Goal: Book appointment/travel/reservation

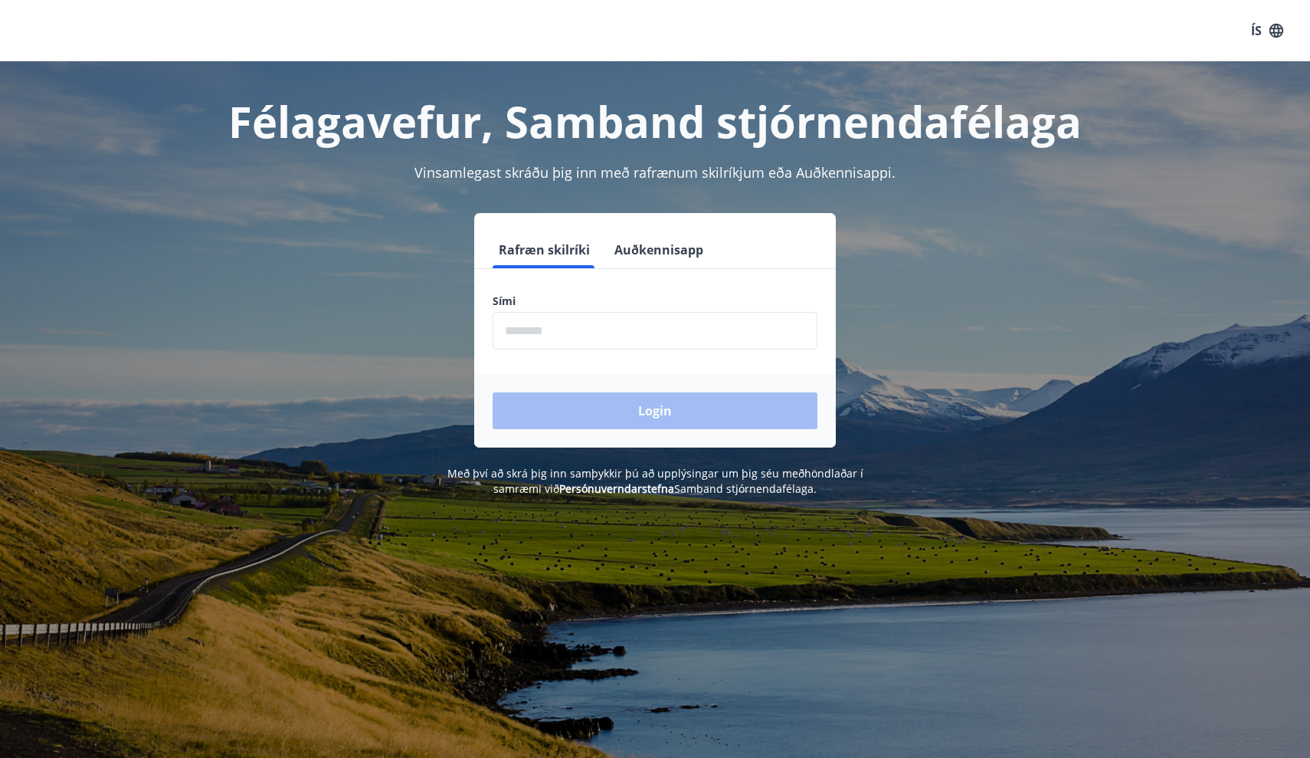
click at [649, 323] on input "phone" at bounding box center [655, 331] width 325 height 38
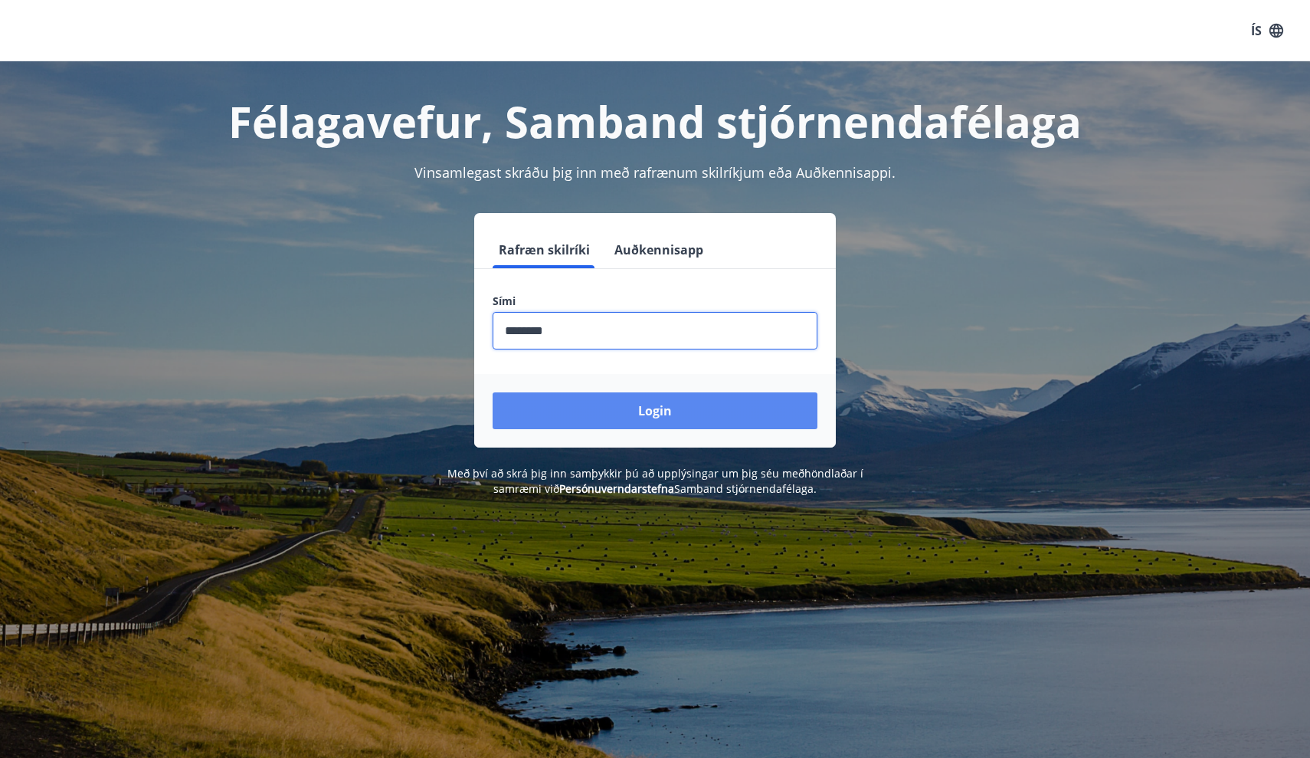
type input "********"
click at [654, 412] on button "Login" at bounding box center [655, 410] width 325 height 37
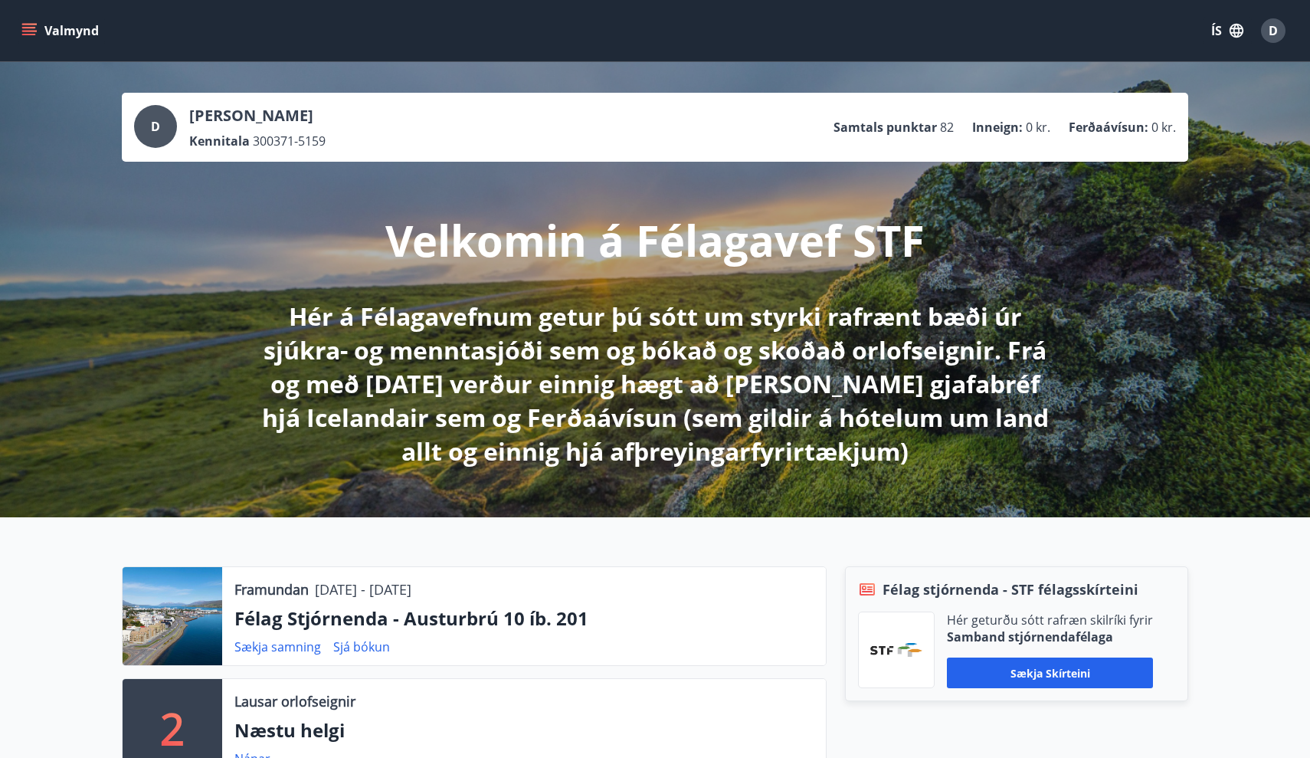
click at [30, 25] on icon "menu" at bounding box center [28, 30] width 15 height 15
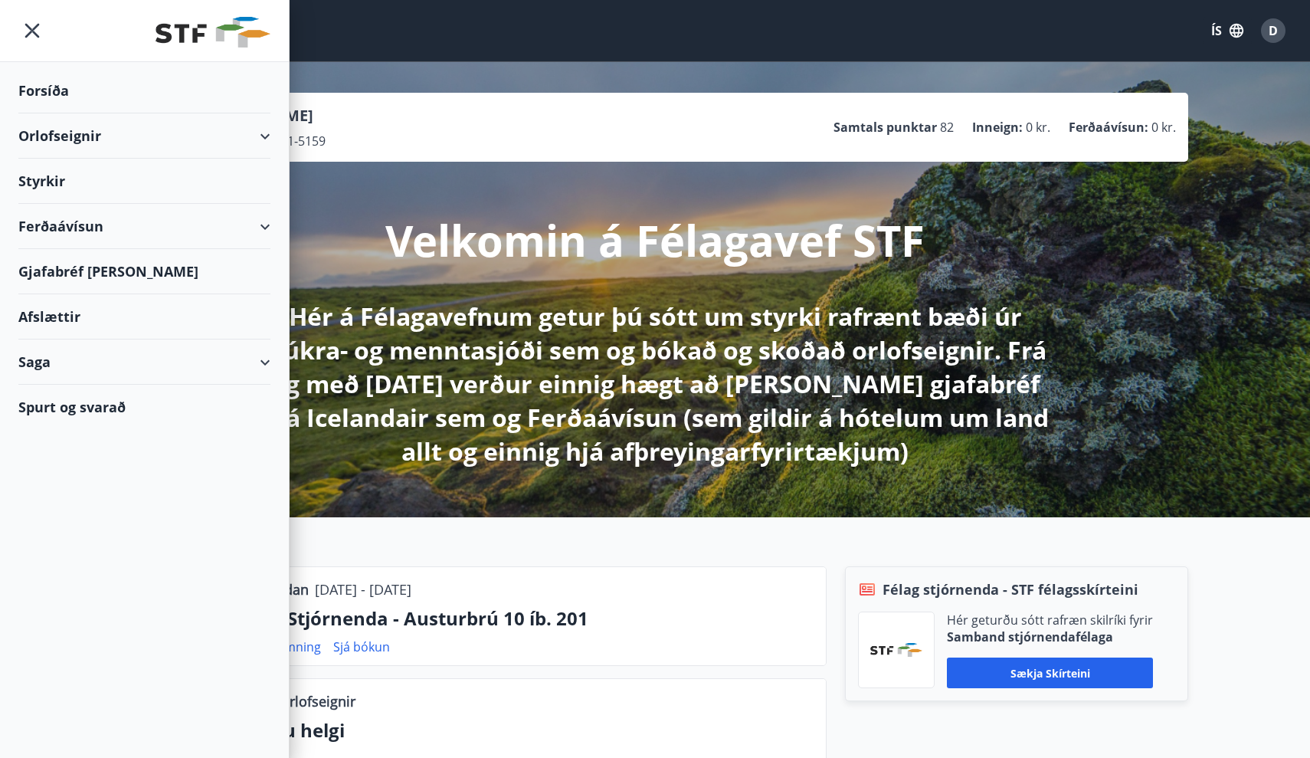
click at [73, 136] on div "Orlofseignir" at bounding box center [144, 135] width 252 height 45
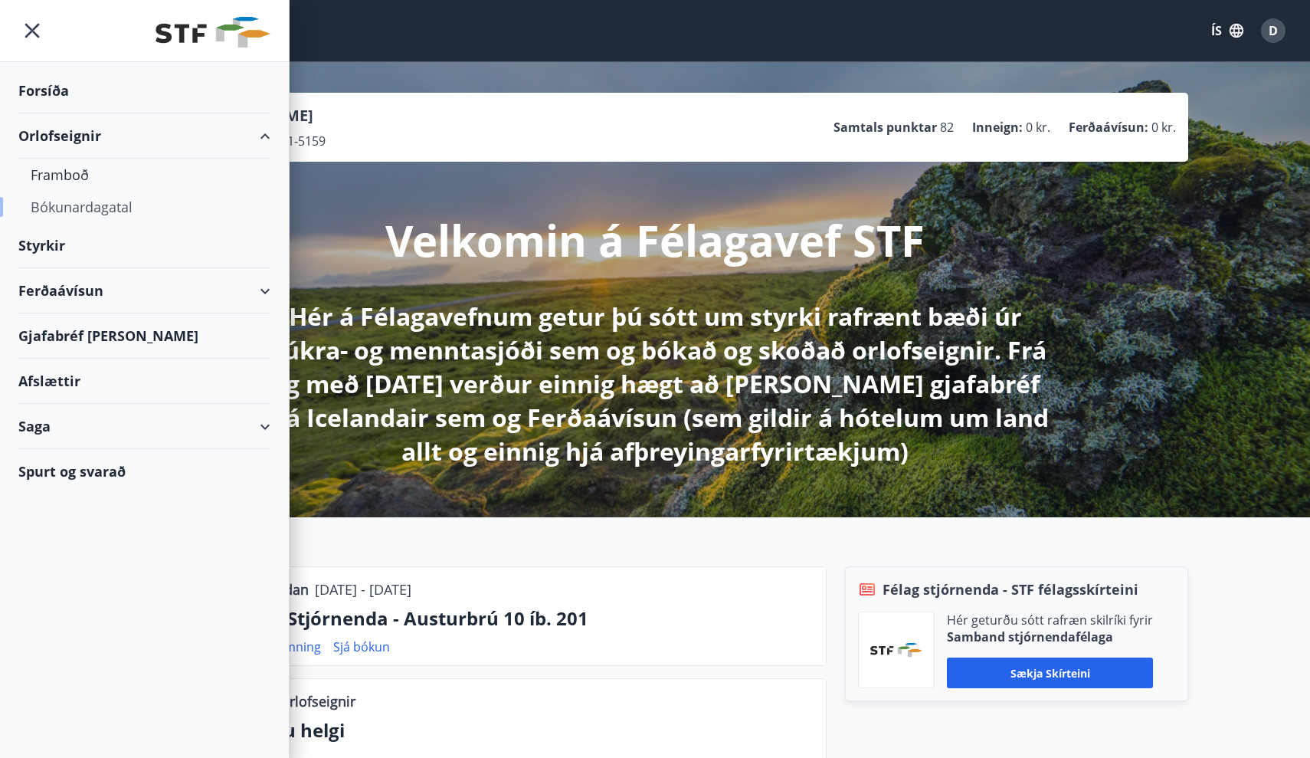
click at [80, 198] on div "Bókunardagatal" at bounding box center [145, 207] width 228 height 32
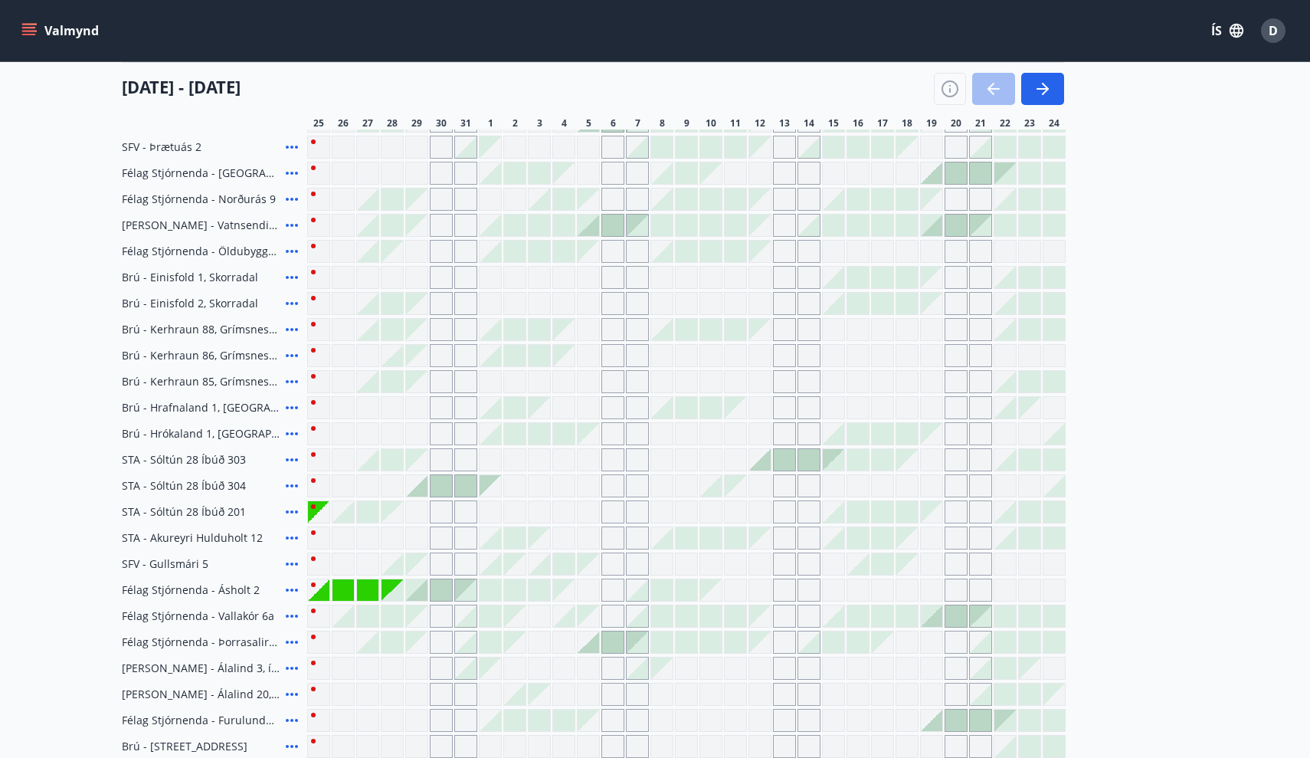
scroll to position [281, 0]
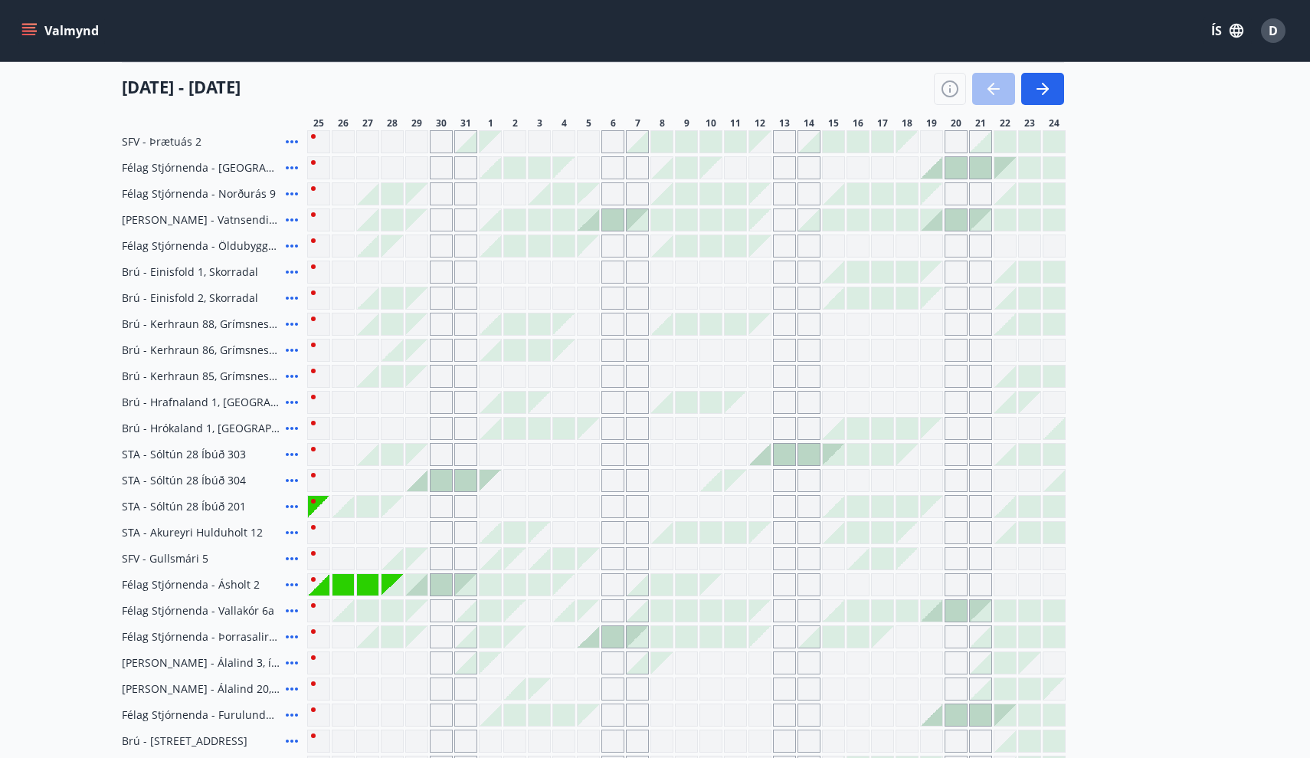
click at [397, 592] on div at bounding box center [392, 584] width 21 height 21
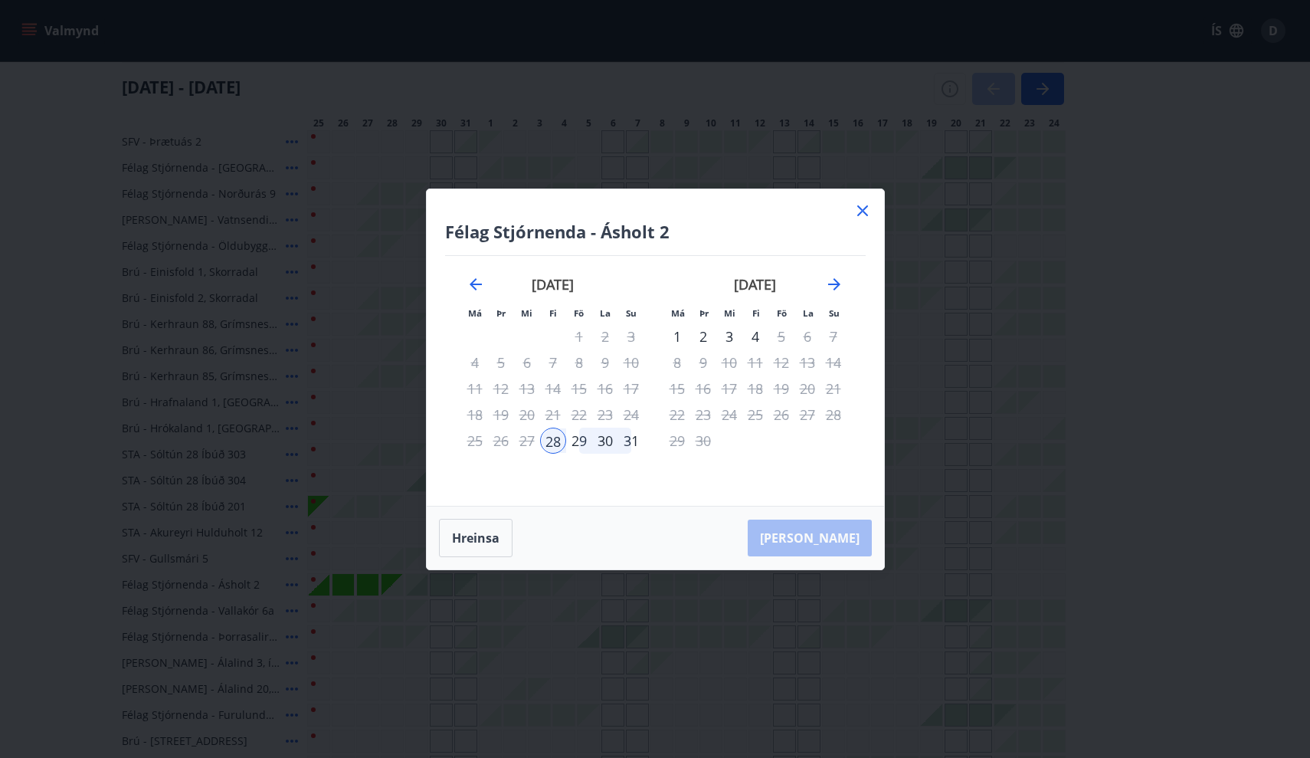
click at [578, 443] on div "29" at bounding box center [579, 441] width 26 height 26
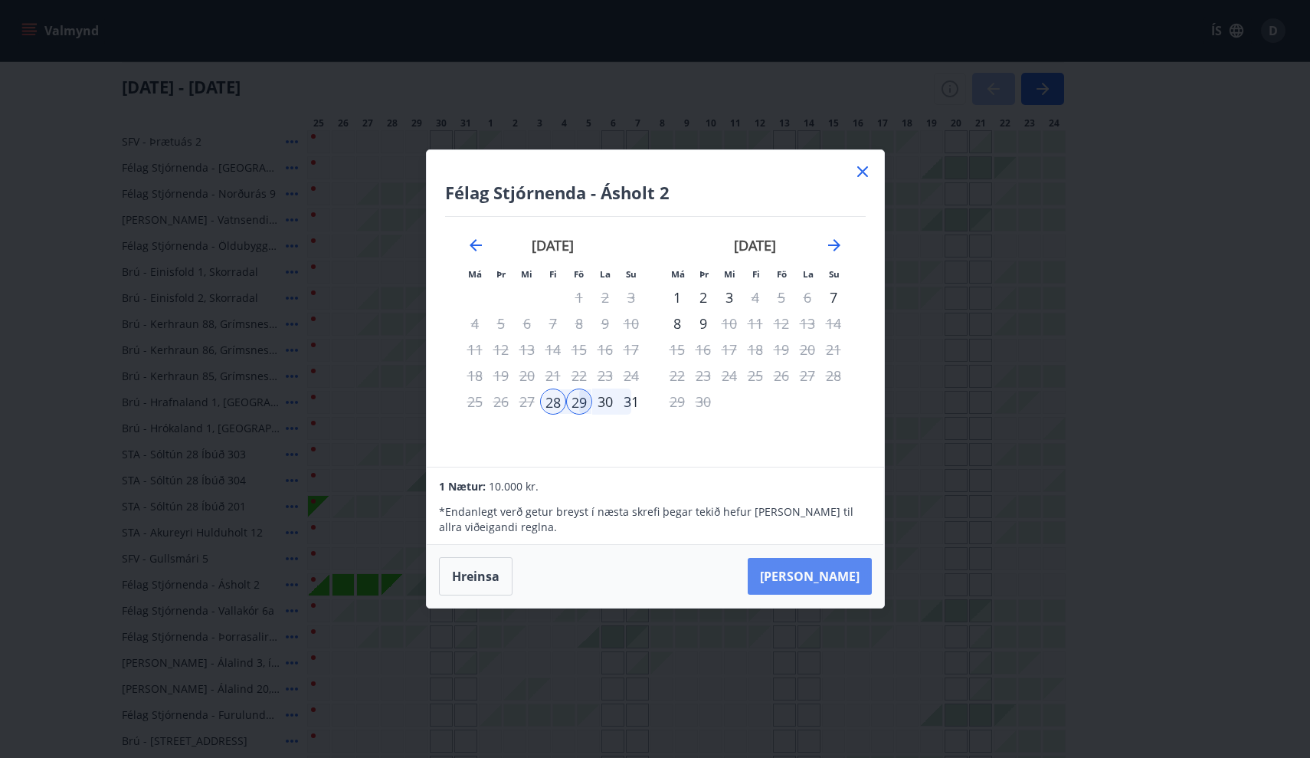
click at [845, 574] on button "Taka Frá" at bounding box center [810, 576] width 124 height 37
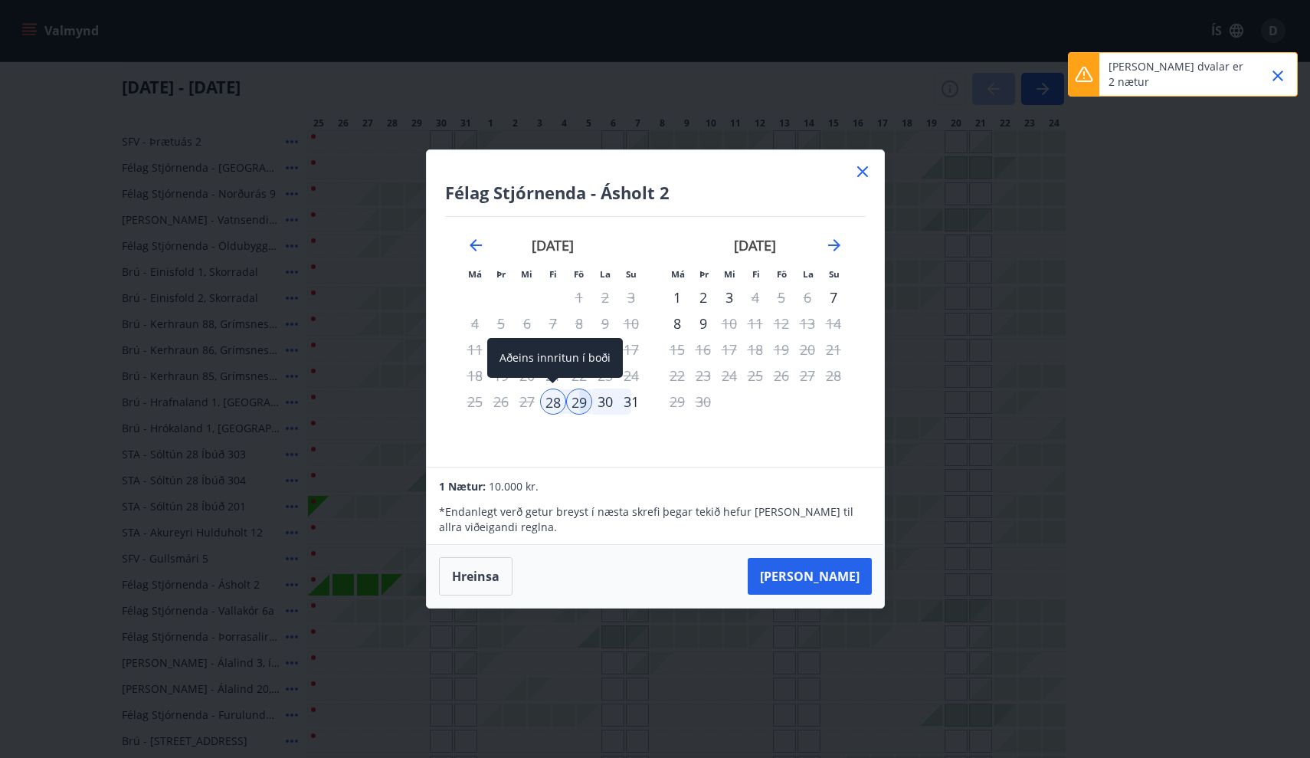
click at [552, 403] on div "28" at bounding box center [553, 402] width 26 height 26
click at [605, 403] on div "30" at bounding box center [605, 402] width 26 height 26
click at [673, 442] on div "september 2025 1 2 3 4 5 6 7 8 9 10 11 12 13 14 15 16 17 18 19 20 21 22 23 24 2…" at bounding box center [755, 342] width 202 height 251
click at [529, 402] on div "27" at bounding box center [527, 402] width 26 height 26
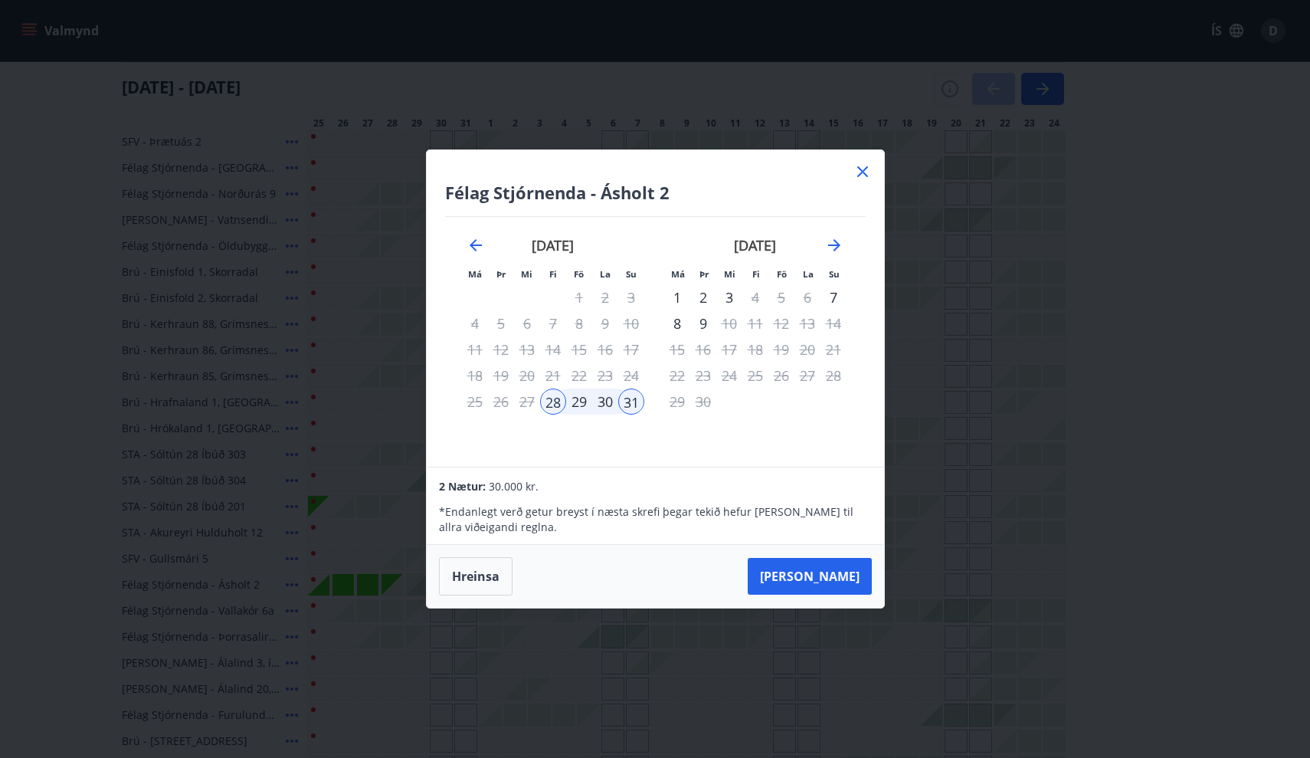
click at [866, 171] on icon at bounding box center [863, 171] width 18 height 18
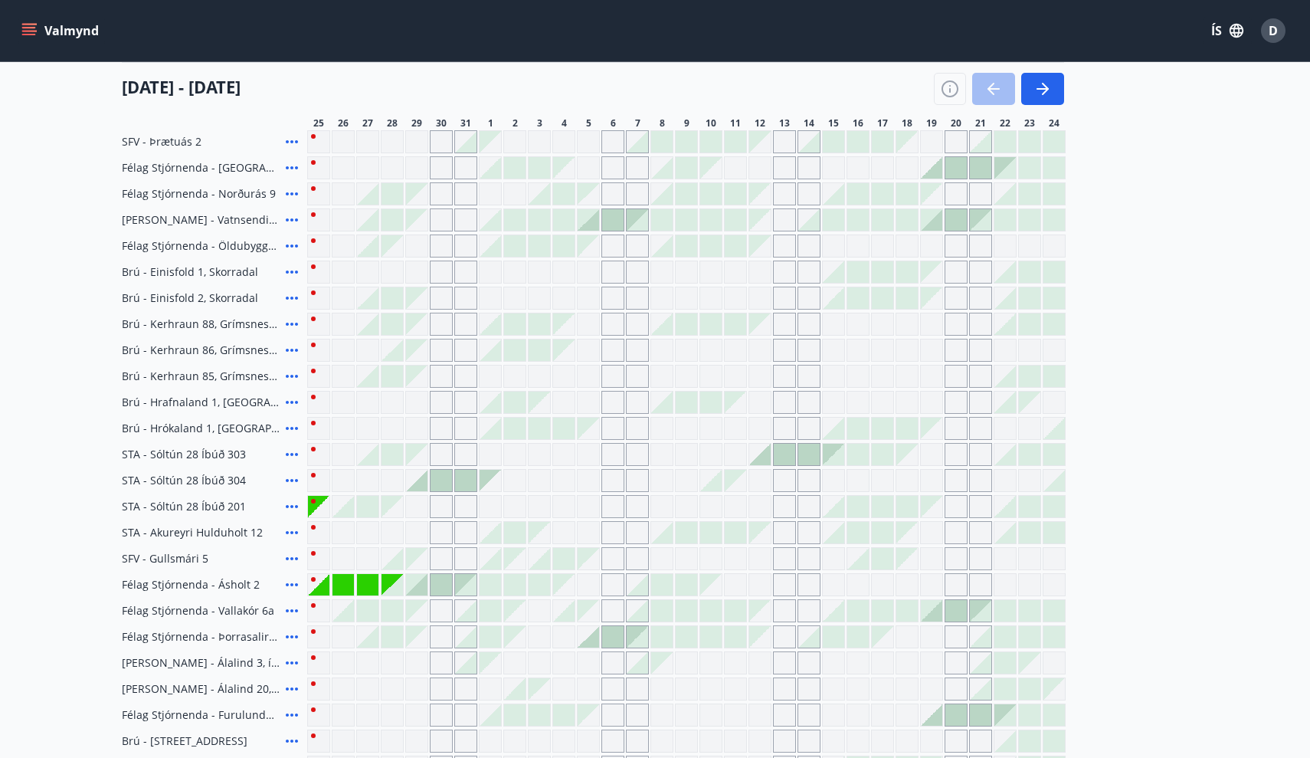
click at [386, 582] on div at bounding box center [392, 584] width 21 height 21
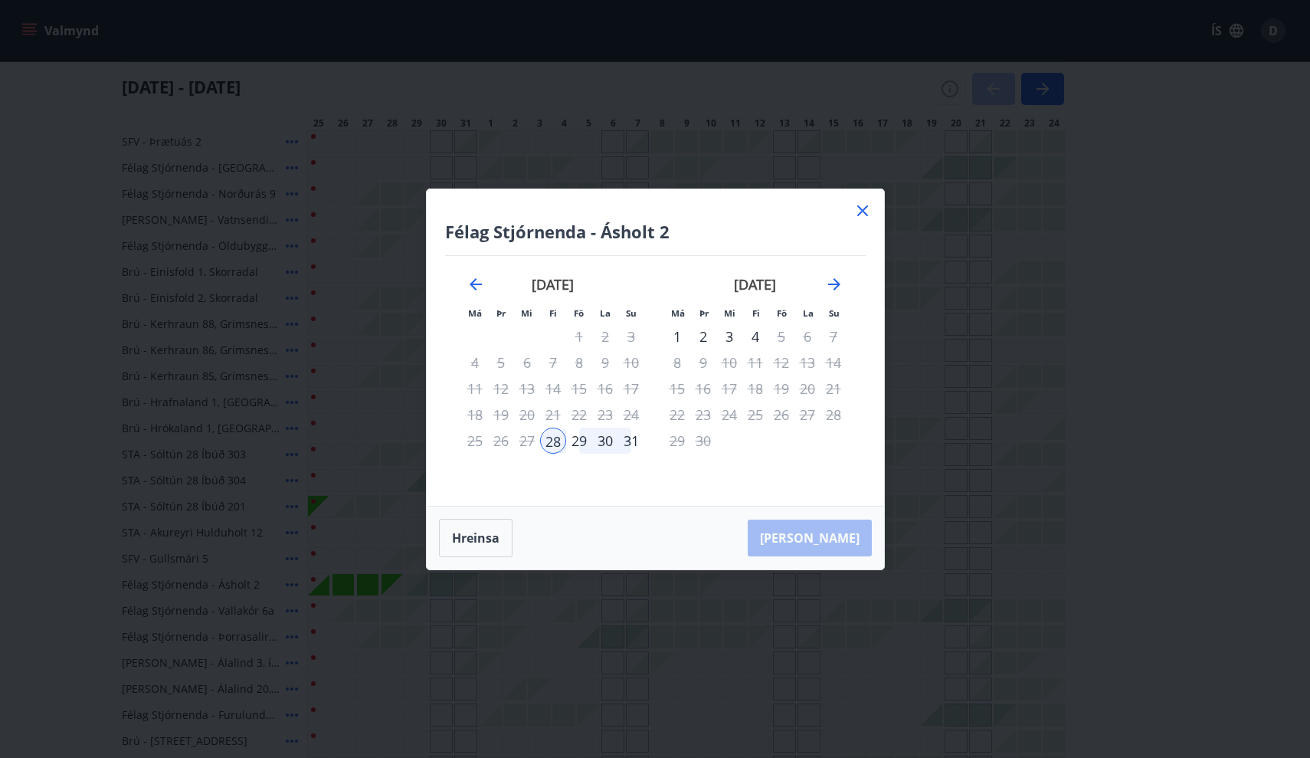
click at [581, 444] on div "29" at bounding box center [579, 441] width 26 height 26
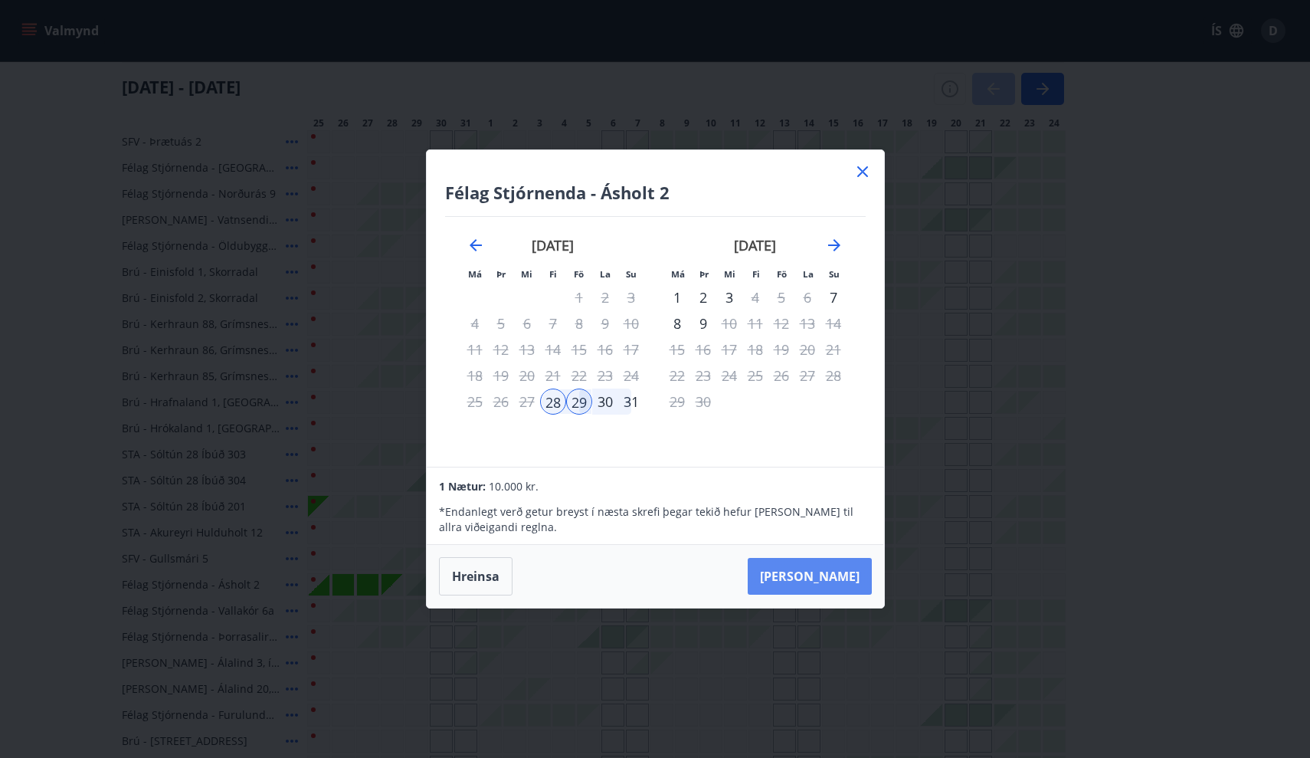
click at [829, 572] on button "Taka Frá" at bounding box center [810, 576] width 124 height 37
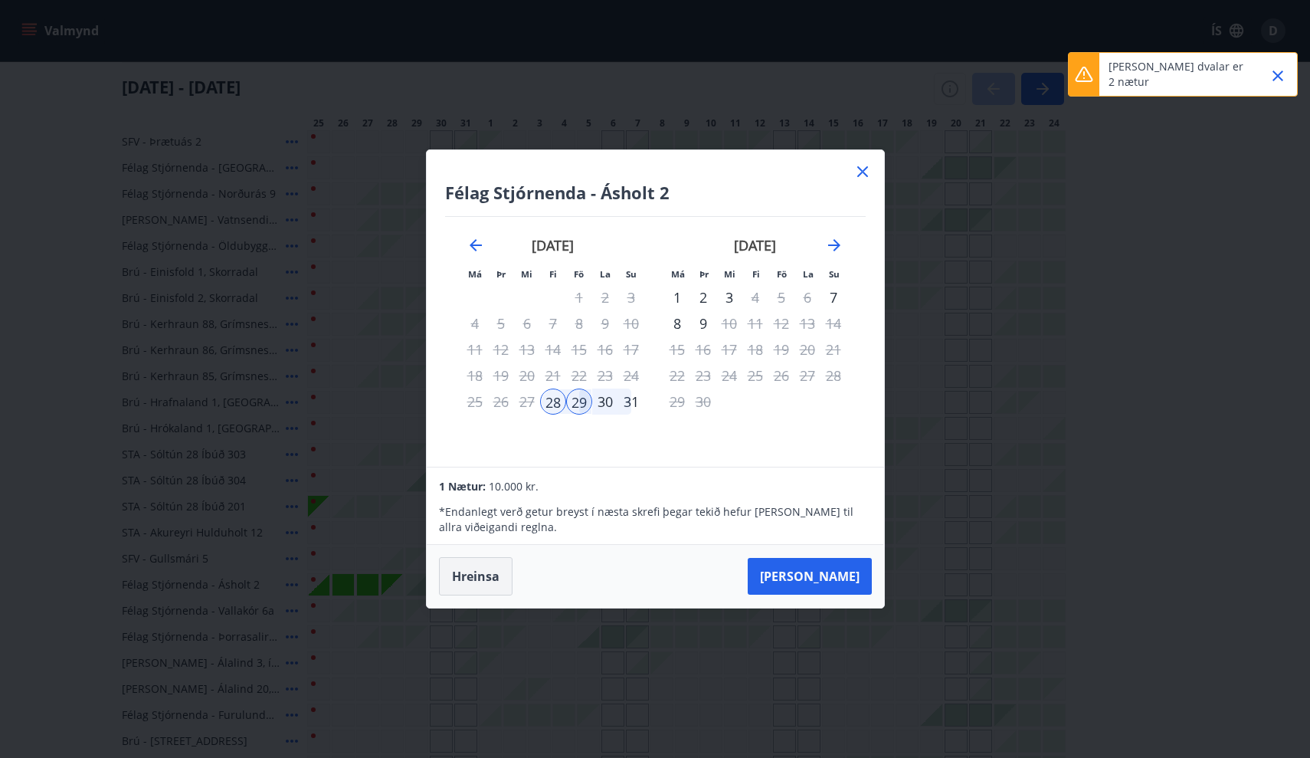
click at [477, 572] on button "Hreinsa" at bounding box center [476, 576] width 74 height 38
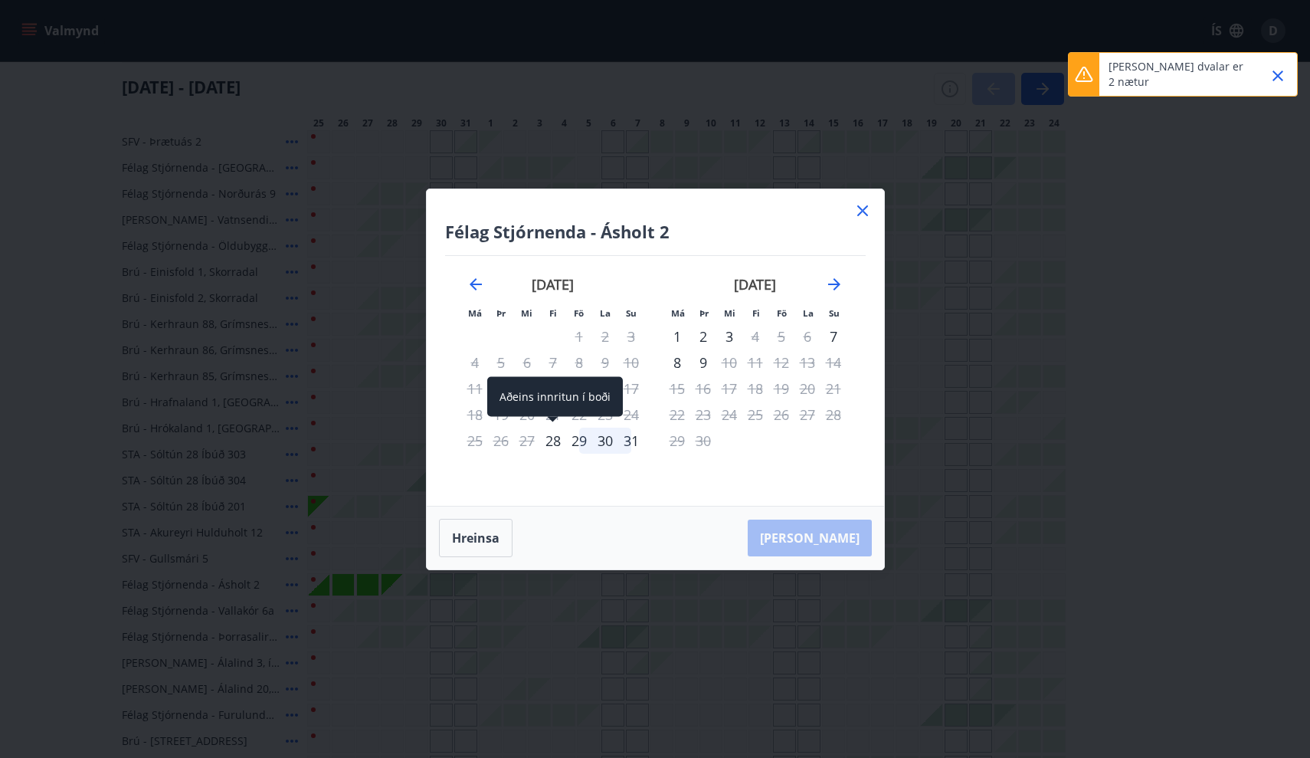
click at [552, 444] on div "28" at bounding box center [553, 441] width 26 height 26
click at [604, 443] on div "30" at bounding box center [605, 441] width 26 height 26
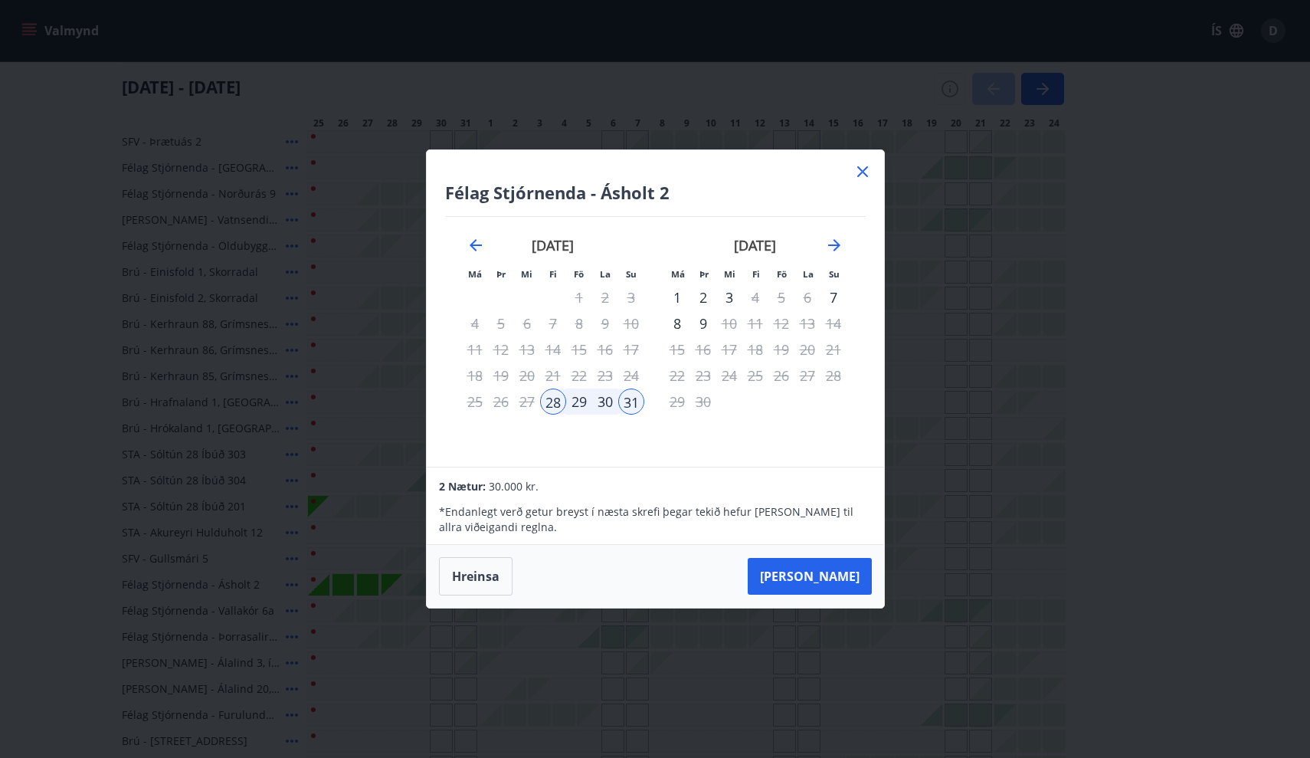
click at [859, 165] on icon at bounding box center [863, 171] width 18 height 18
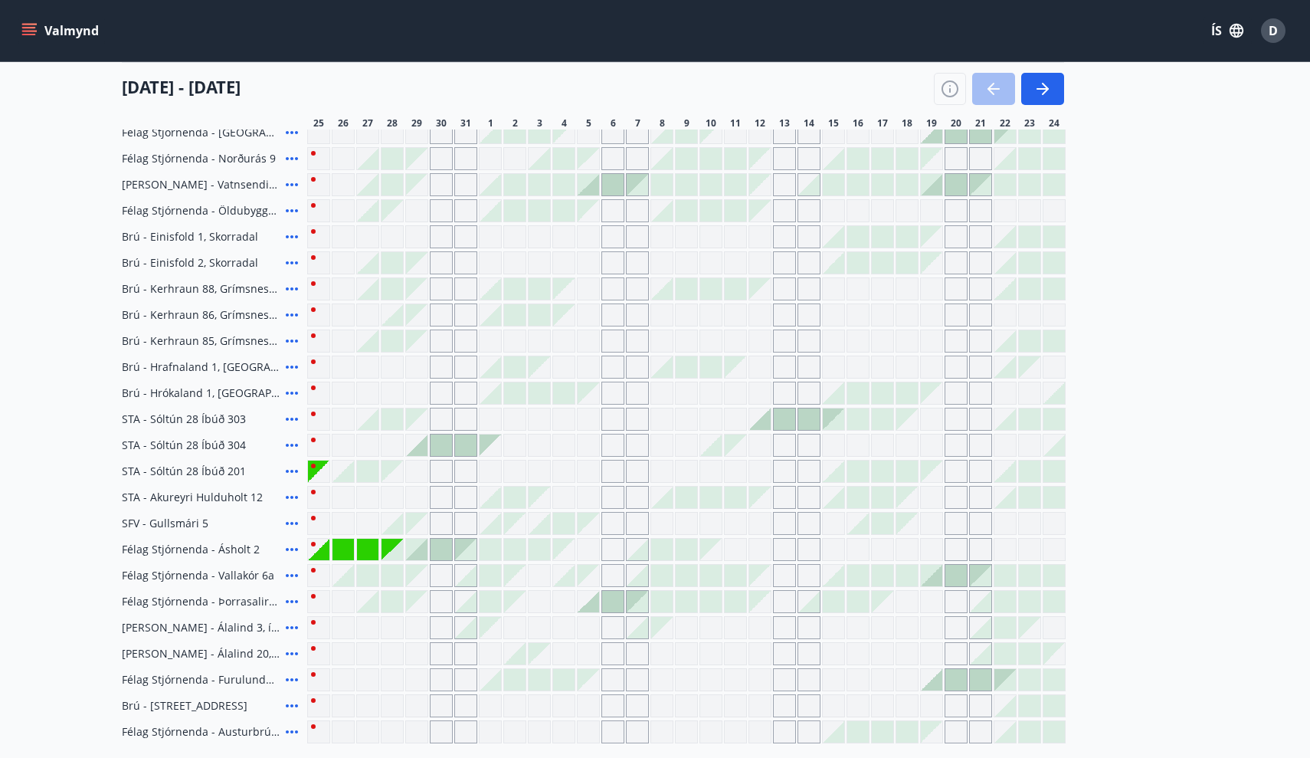
scroll to position [326, 0]
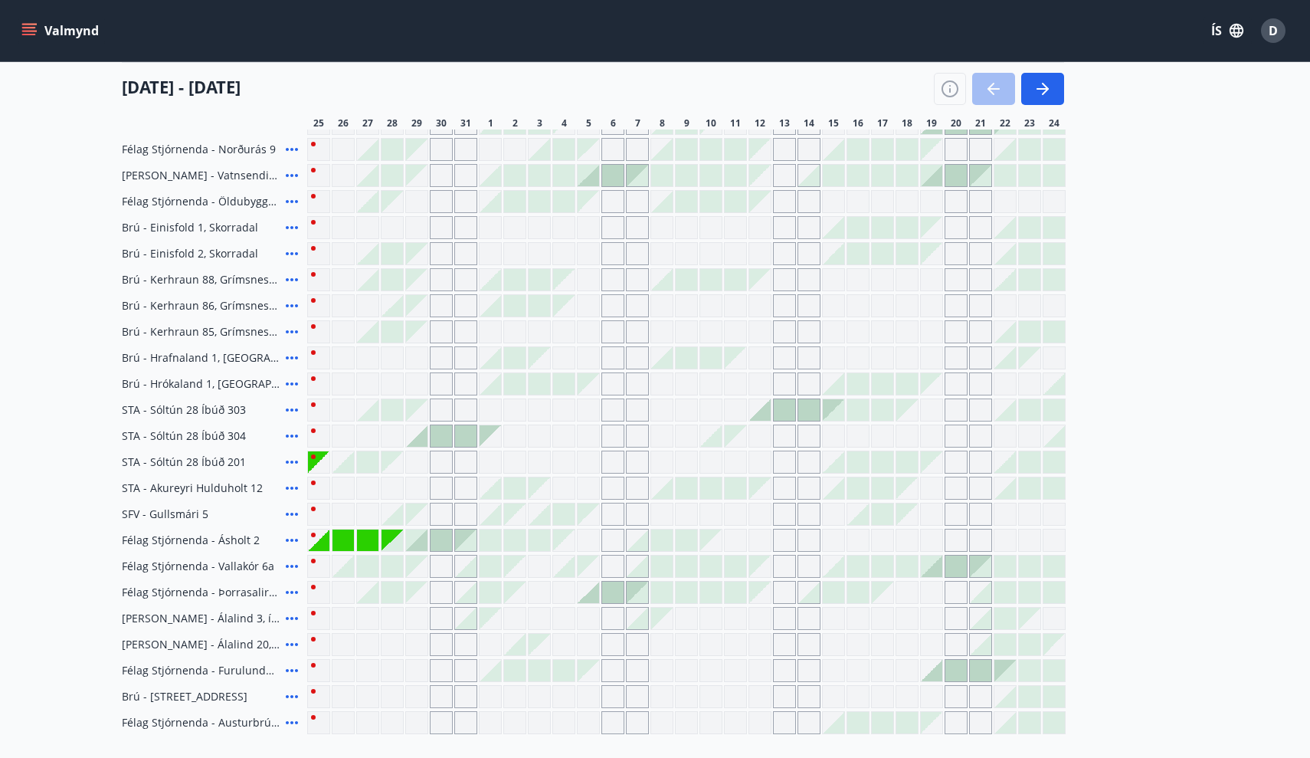
click at [347, 573] on div at bounding box center [343, 566] width 21 height 21
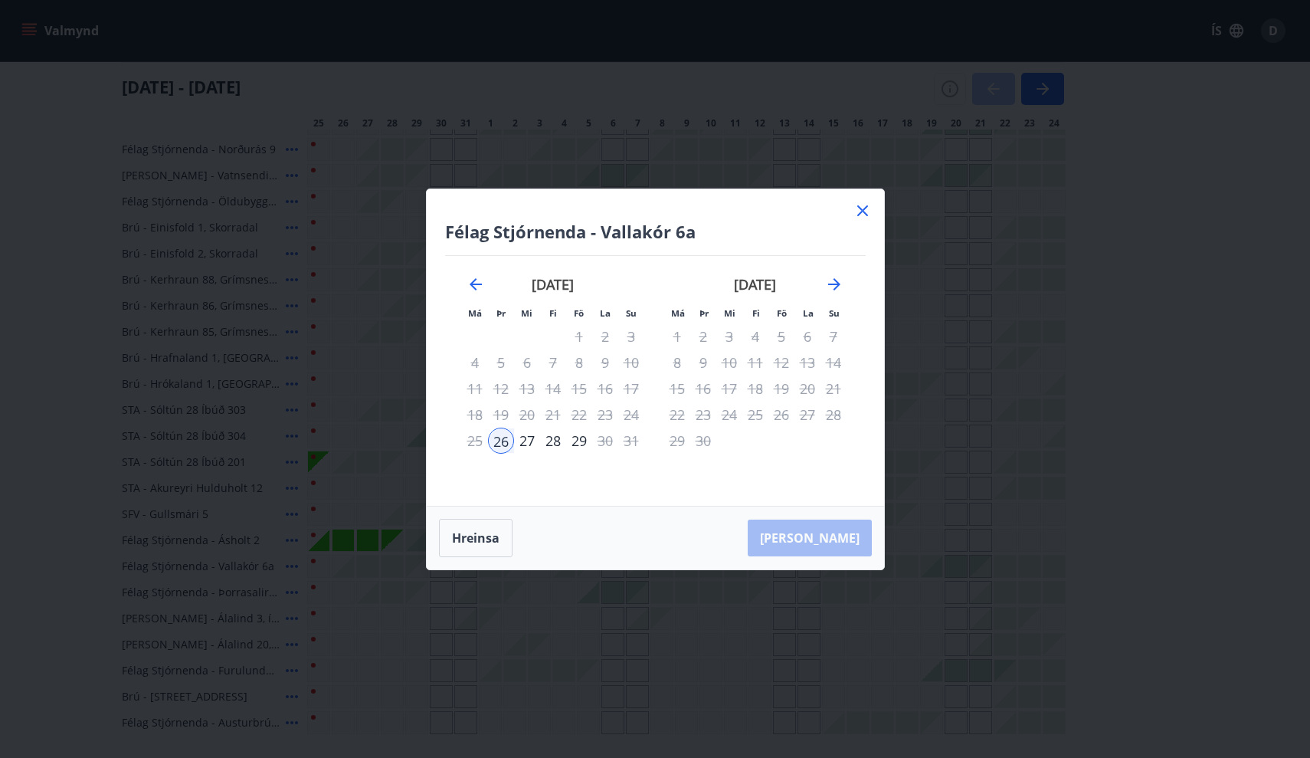
click at [523, 444] on div "27" at bounding box center [527, 441] width 26 height 26
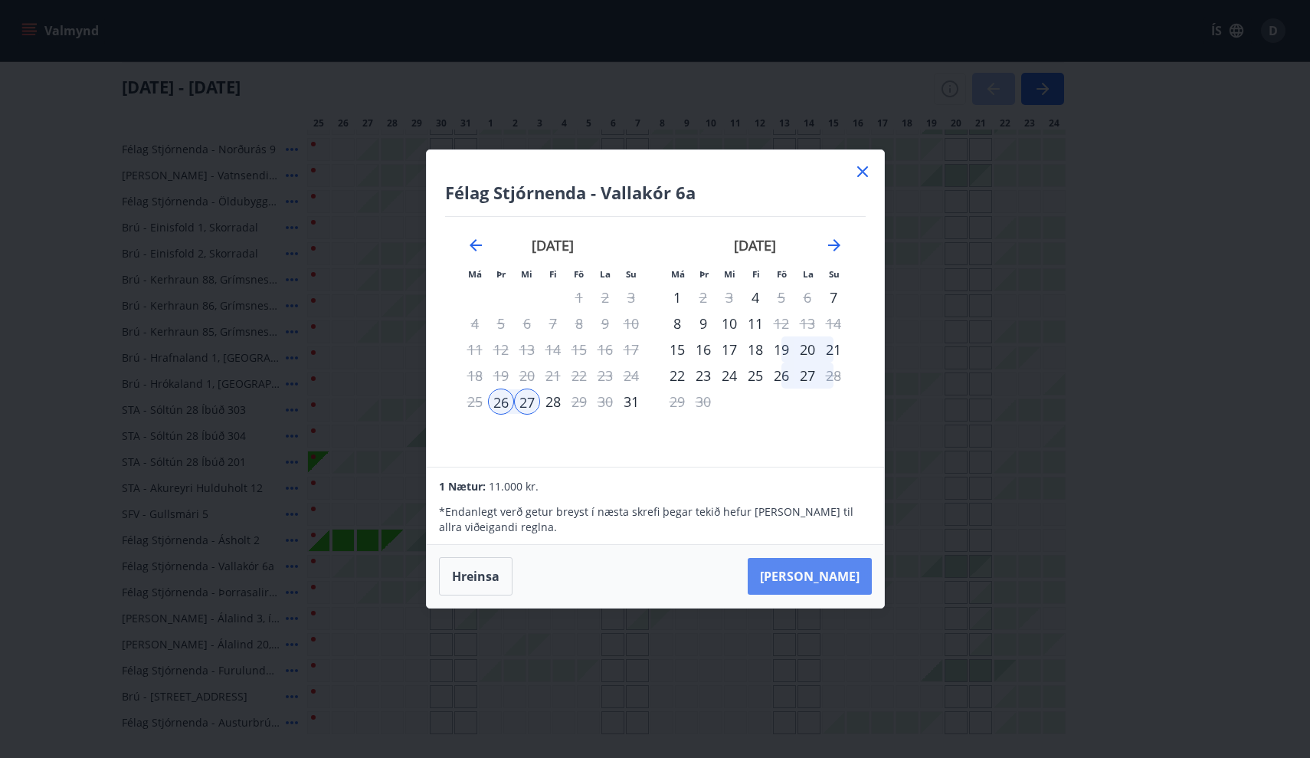
click at [830, 578] on button "Taka Frá" at bounding box center [810, 576] width 124 height 37
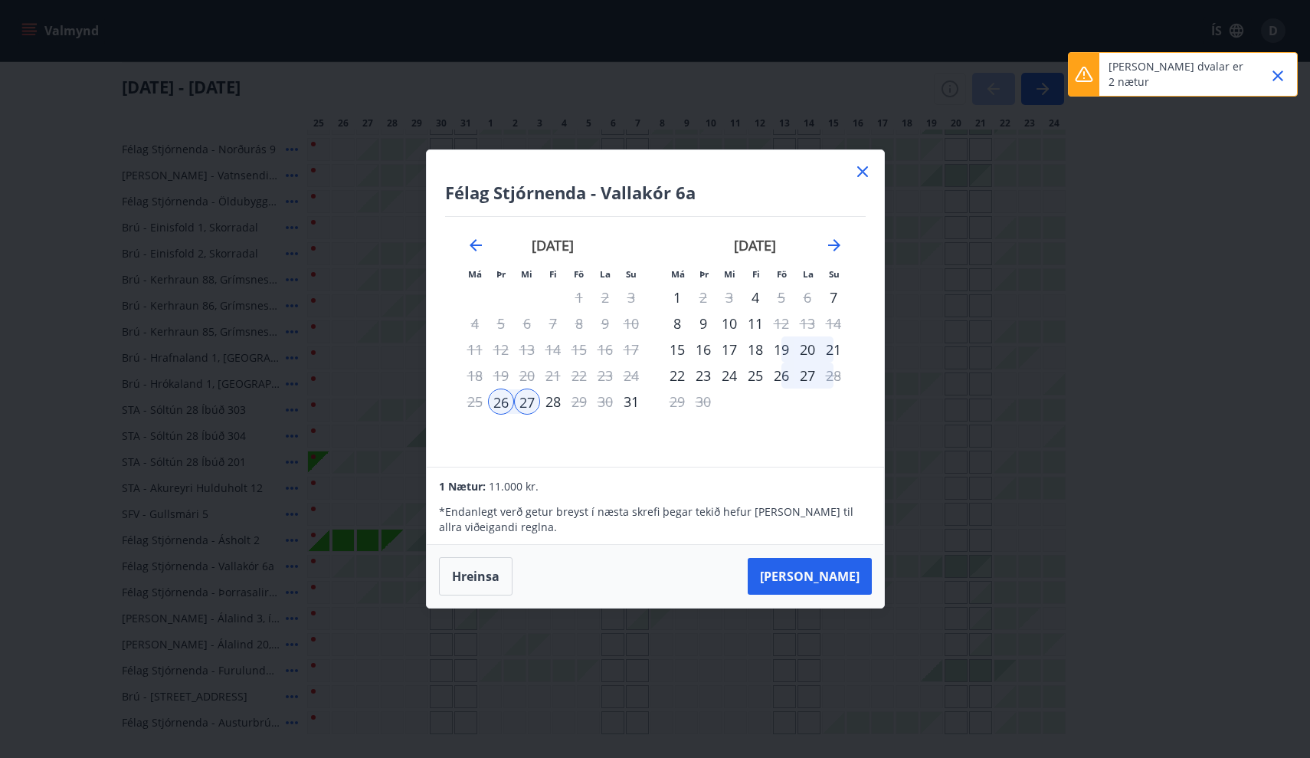
click at [861, 170] on icon at bounding box center [862, 171] width 11 height 11
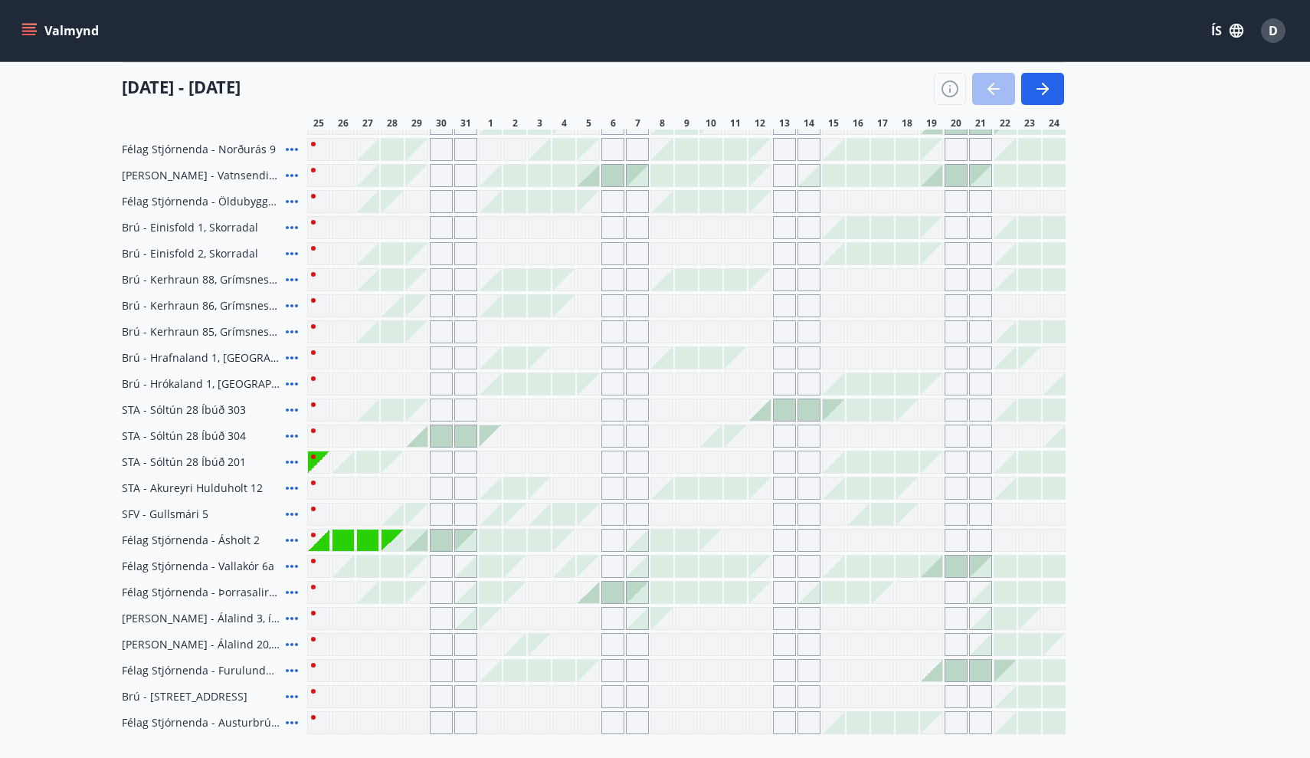
click at [351, 536] on div "Gráir dagar eru ekki bókanlegir" at bounding box center [343, 540] width 21 height 21
click at [369, 539] on div "Gráir dagar eru ekki bókanlegir" at bounding box center [367, 540] width 21 height 21
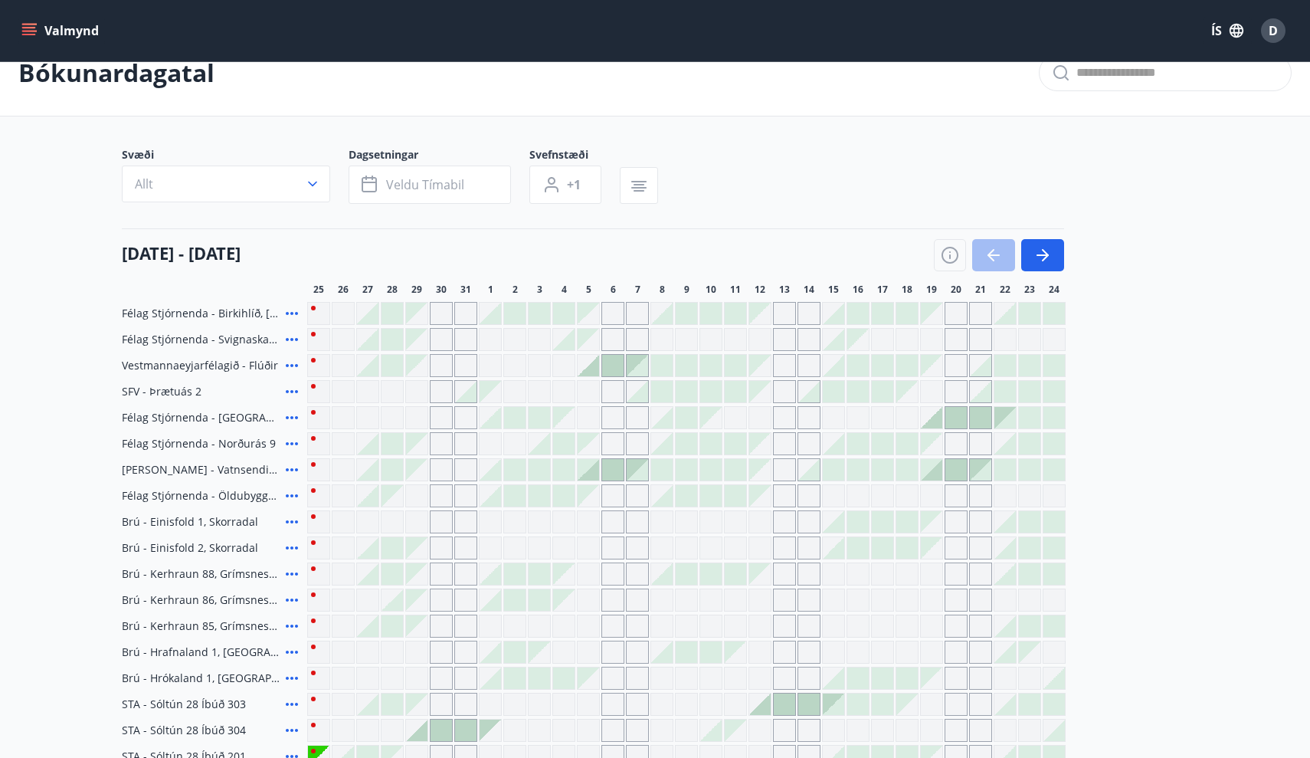
scroll to position [0, 0]
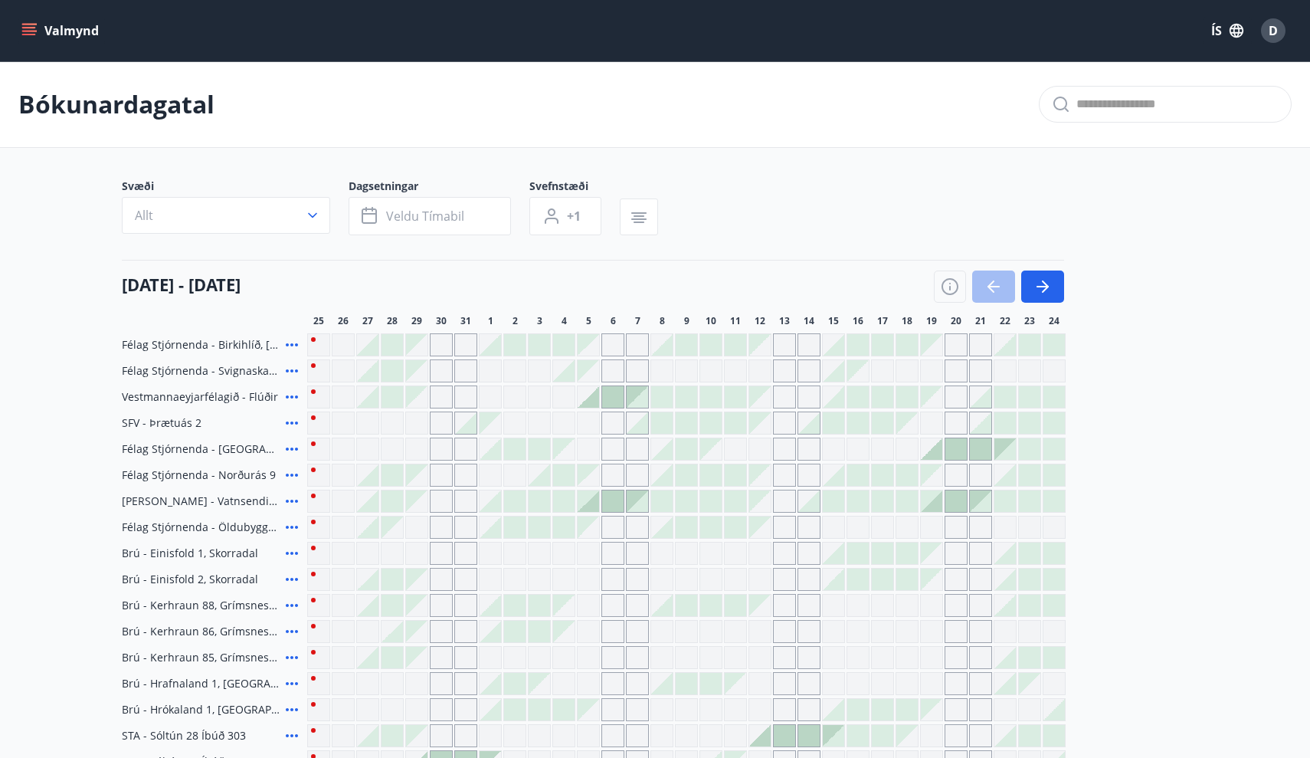
click at [28, 24] on icon "menu" at bounding box center [30, 25] width 17 height 2
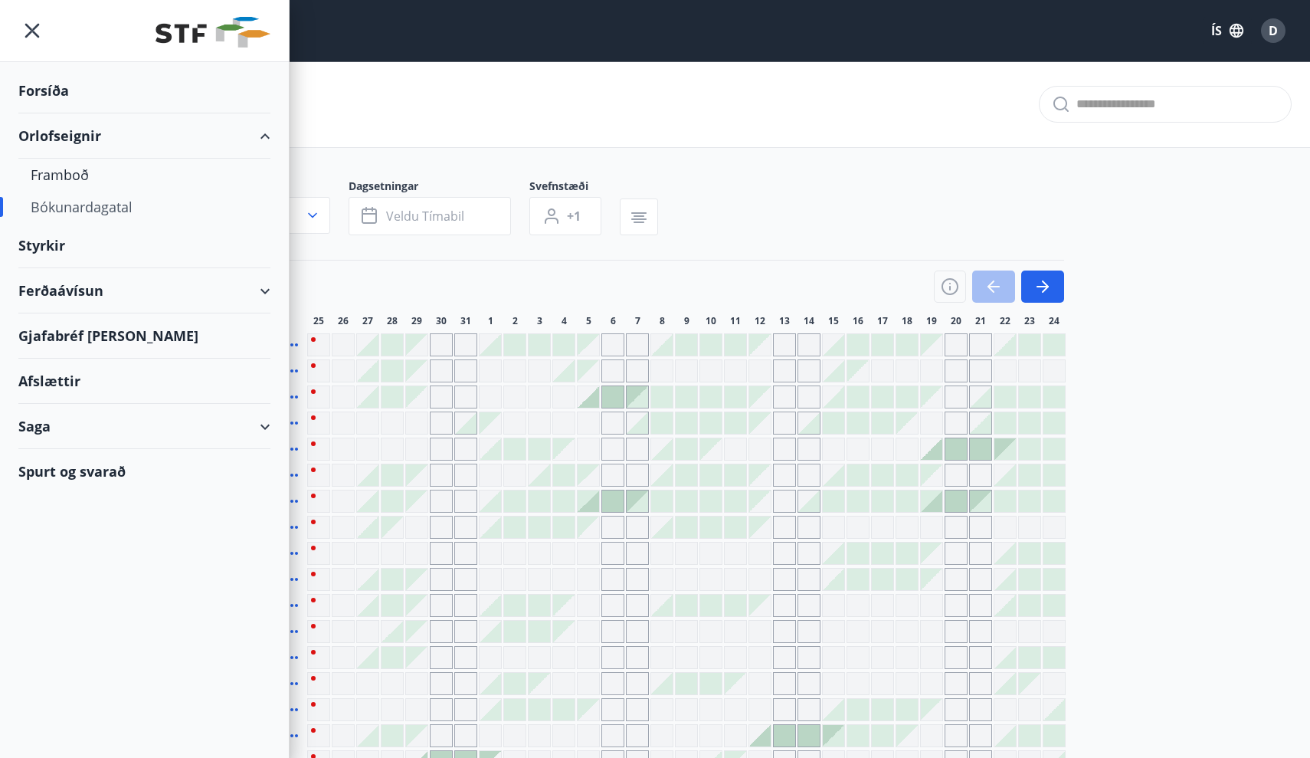
click at [165, 435] on div "Saga" at bounding box center [144, 426] width 252 height 45
click at [69, 530] on div "Umsóknir" at bounding box center [145, 529] width 228 height 32
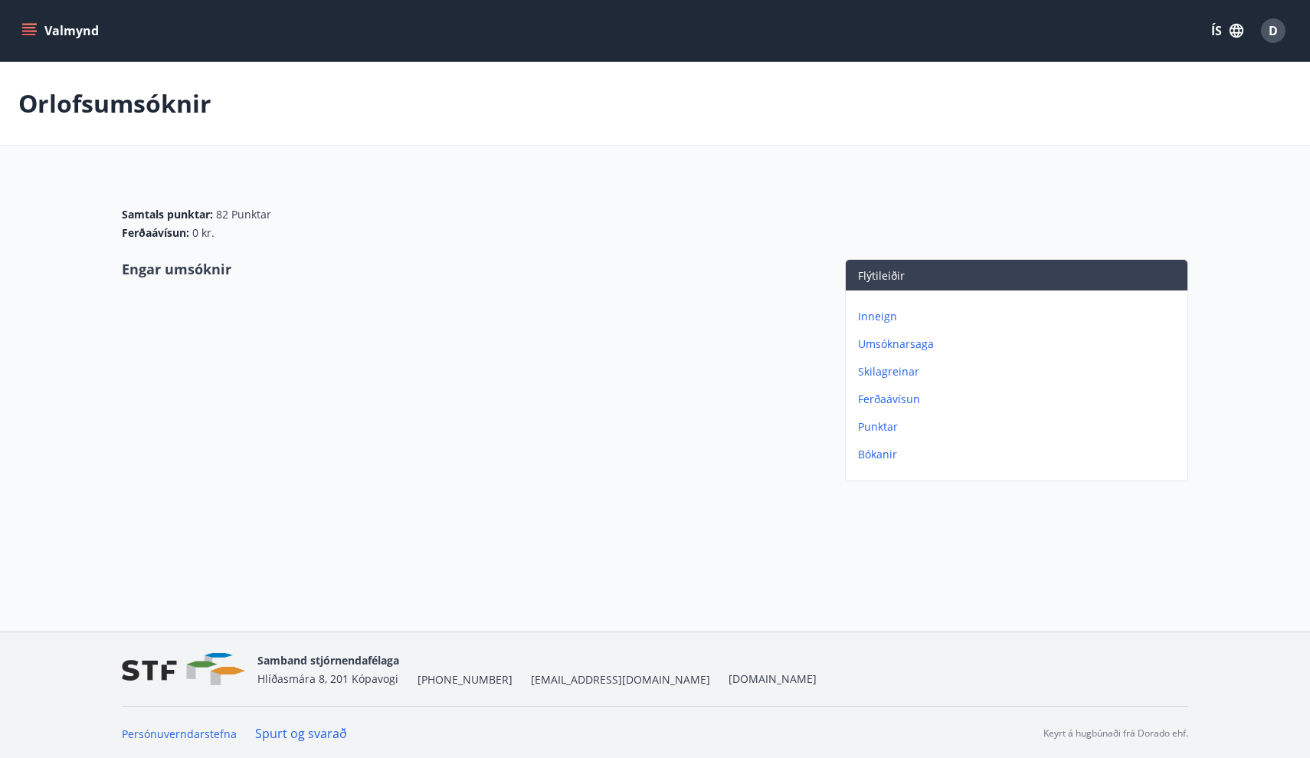
click at [907, 340] on p "Umsóknarsaga" at bounding box center [1019, 343] width 323 height 15
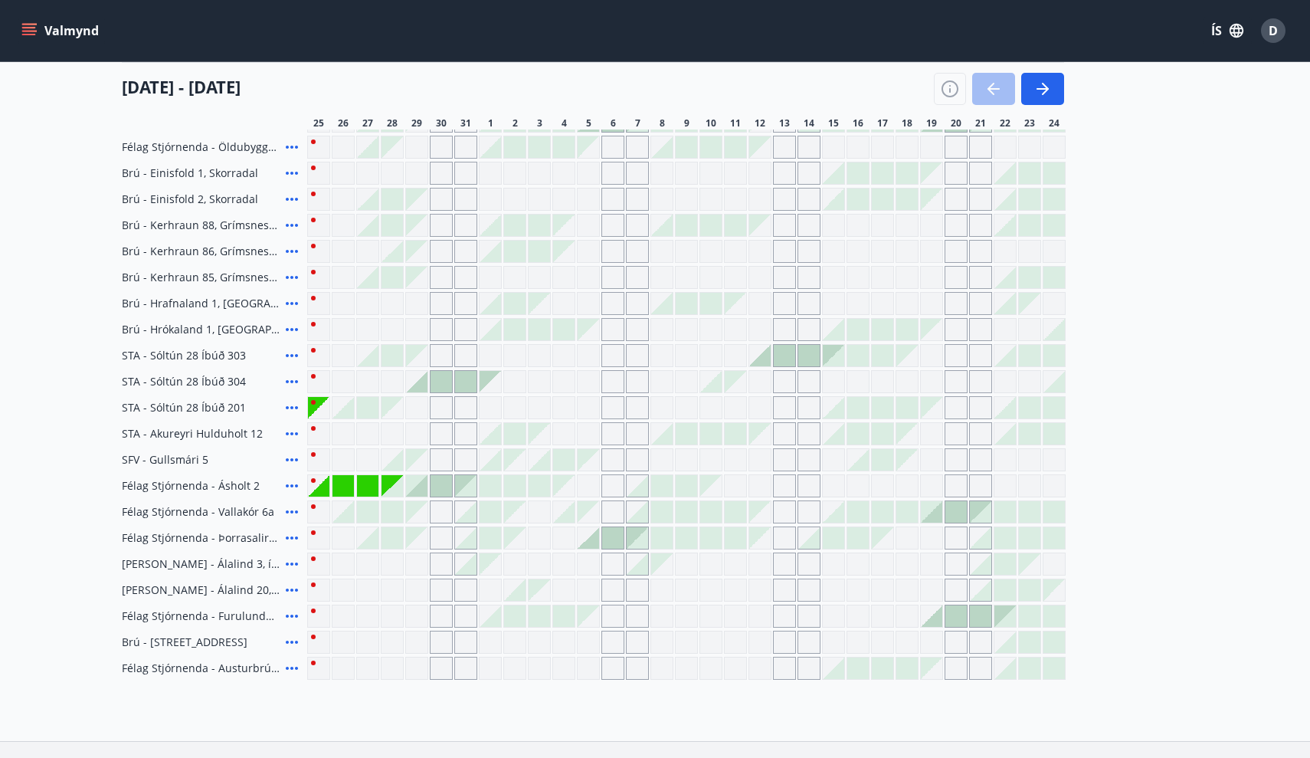
scroll to position [382, 0]
click at [386, 485] on div at bounding box center [392, 484] width 21 height 21
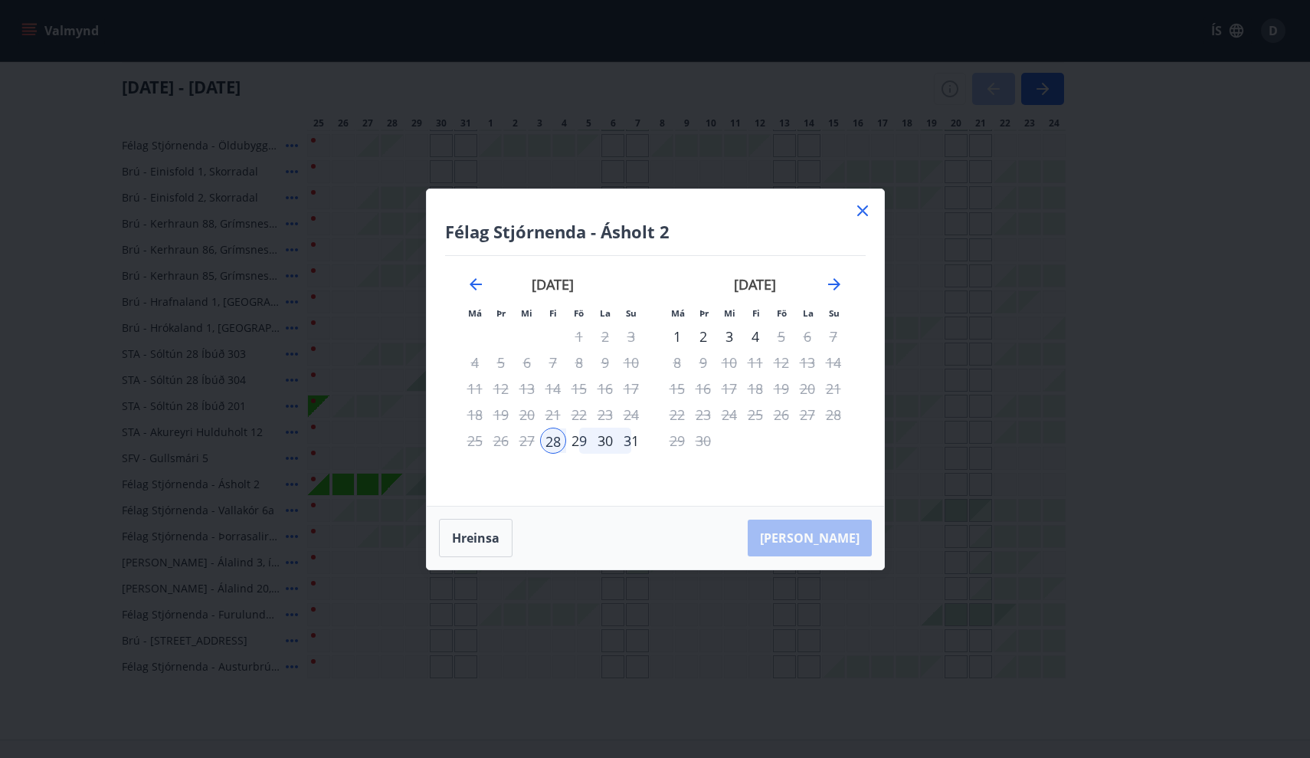
click at [585, 443] on div "29" at bounding box center [579, 441] width 26 height 26
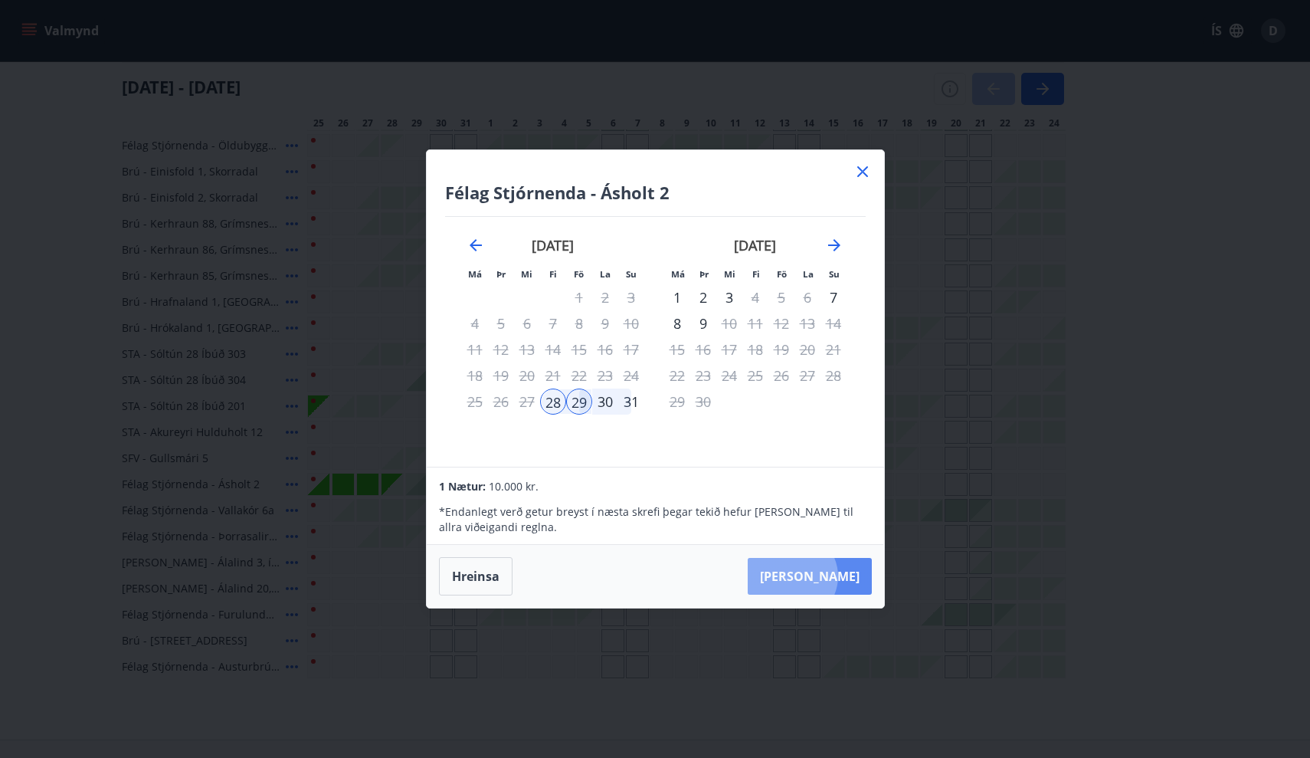
click at [839, 576] on button "Taka Frá" at bounding box center [810, 576] width 124 height 37
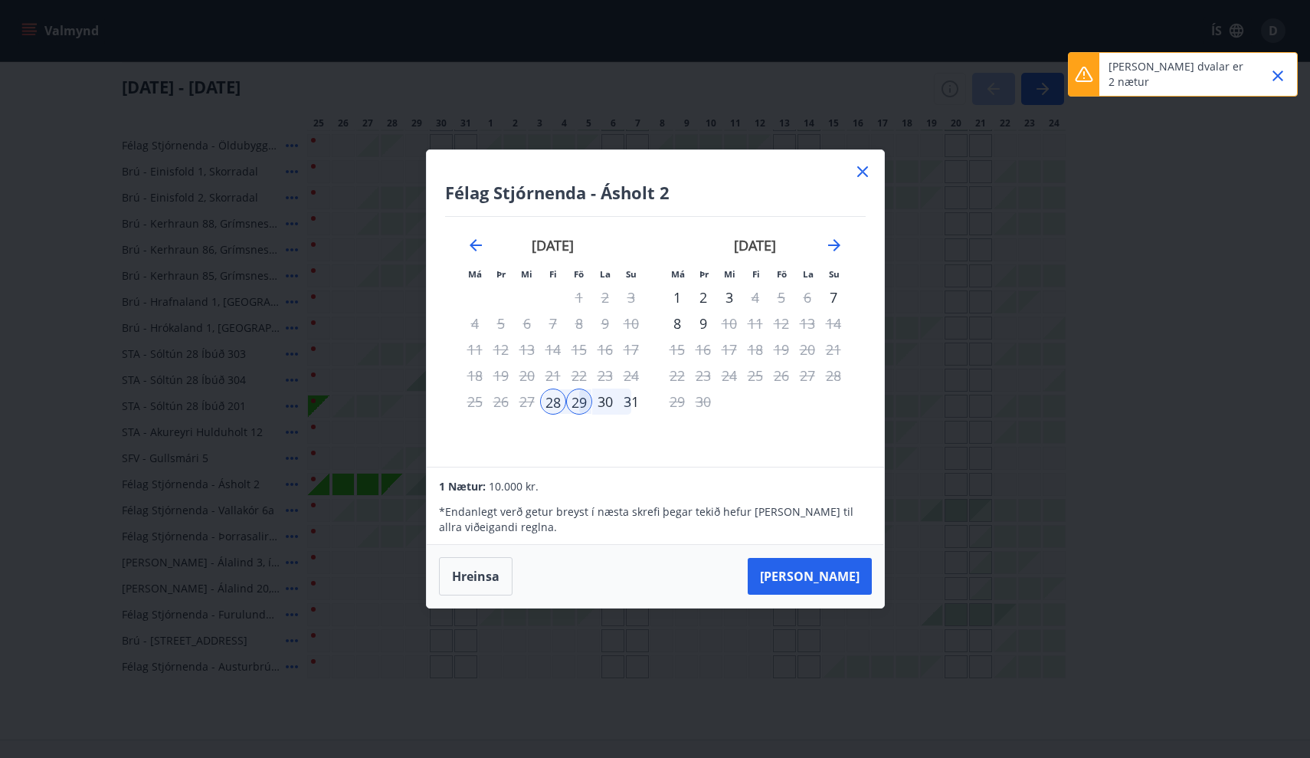
click at [866, 170] on icon at bounding box center [863, 171] width 18 height 18
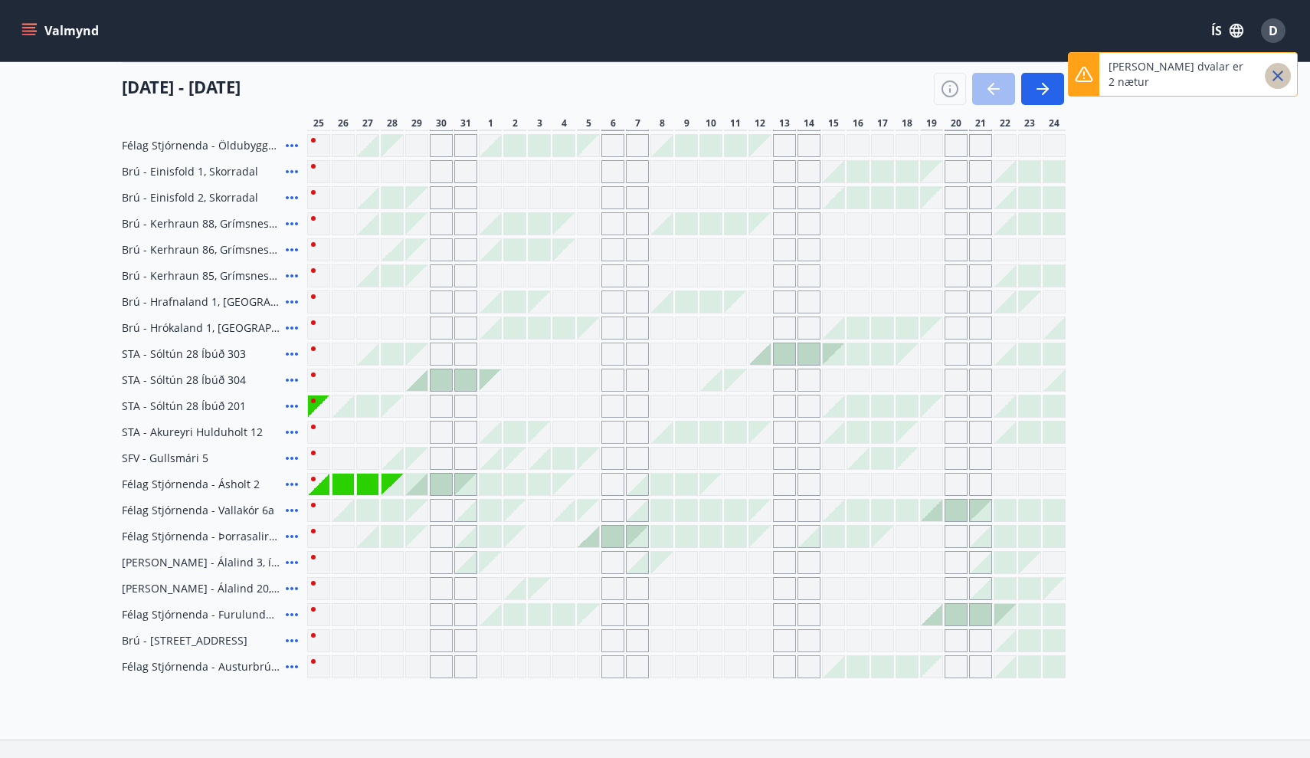
click at [1279, 76] on icon "Close" at bounding box center [1278, 75] width 11 height 11
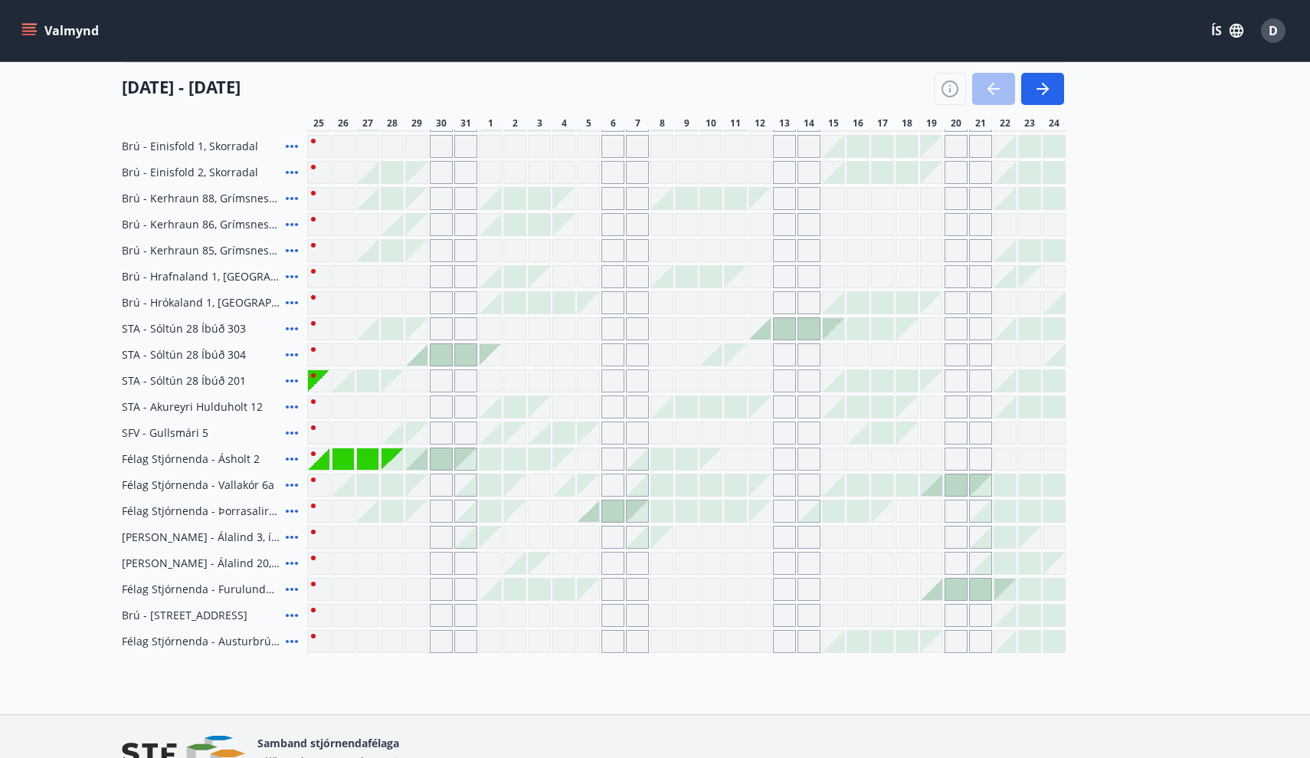
scroll to position [290, 0]
